Goal: Find specific page/section: Find specific page/section

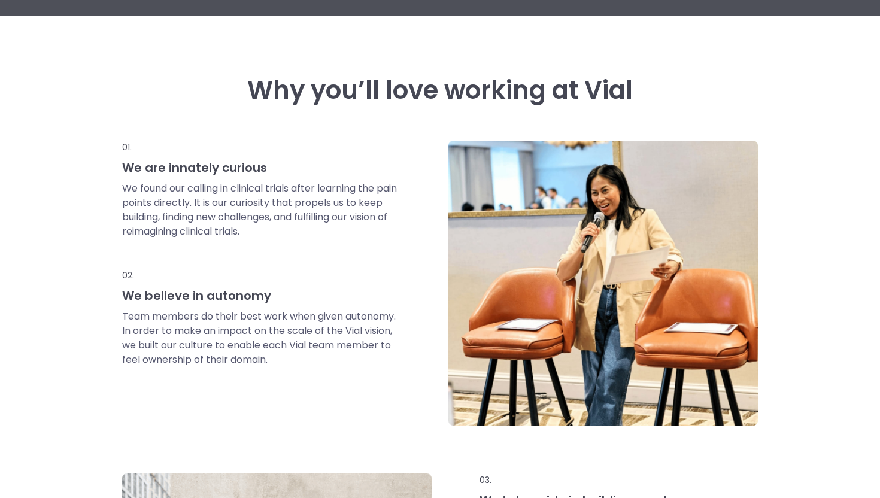
scroll to position [304, 0]
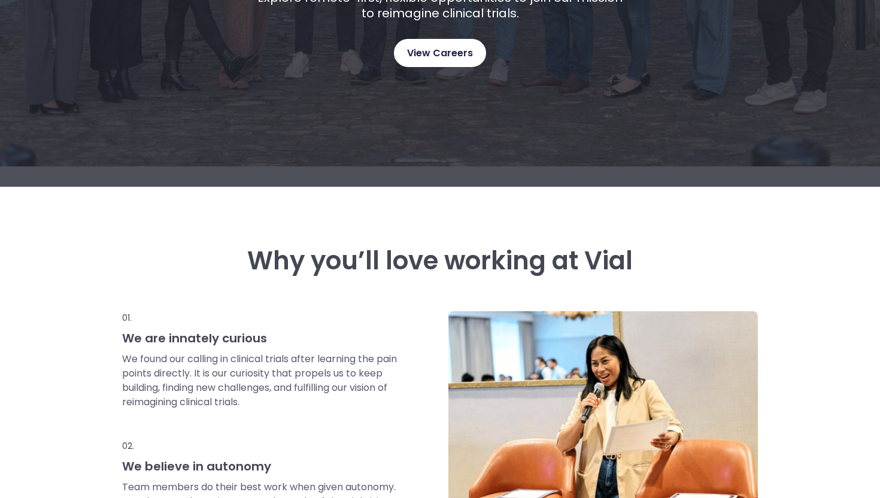
click at [426, 54] on span "View Careers" at bounding box center [440, 54] width 66 height 16
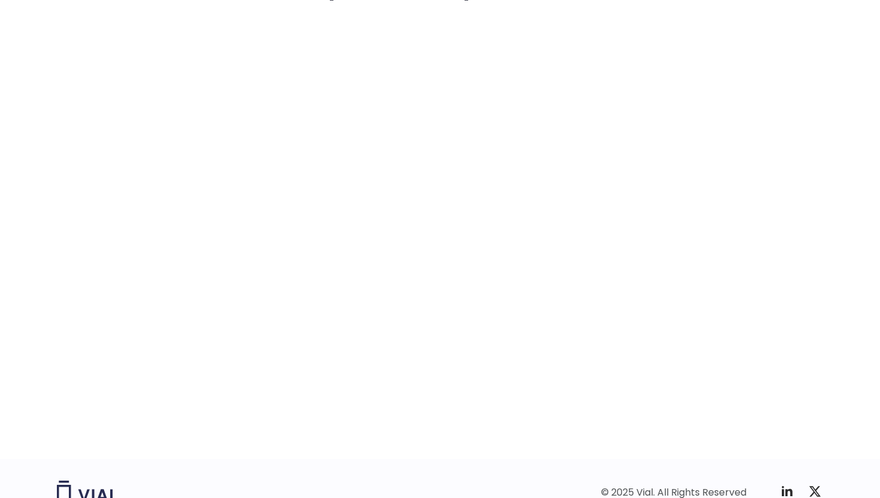
scroll to position [1763, 0]
